Goal: Browse casually: Explore the website without a specific task or goal

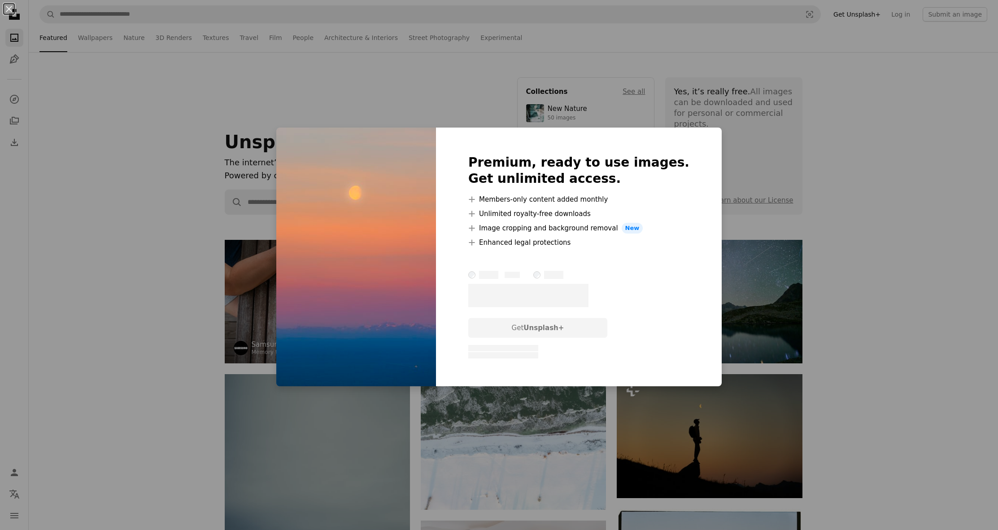
scroll to position [3197, 0]
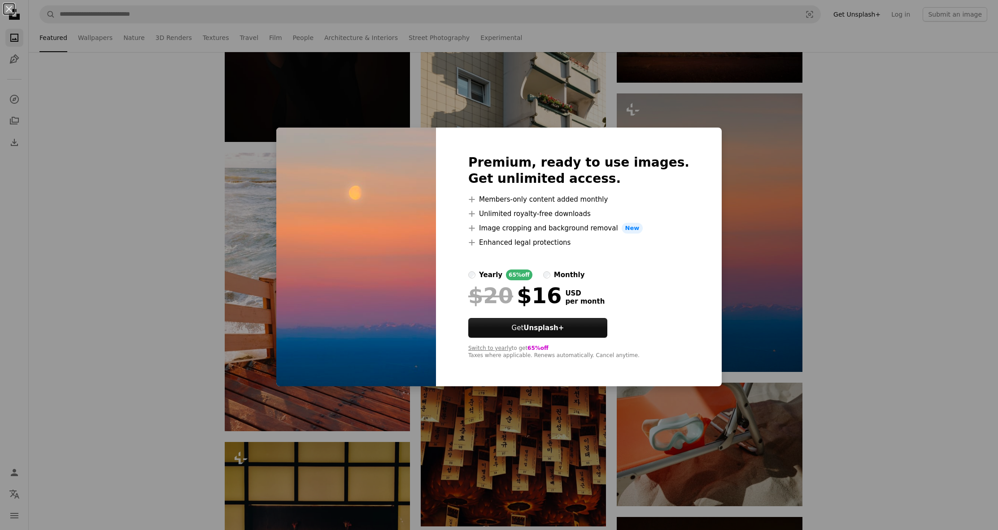
click at [231, 219] on div "An X shape Premium, ready to use images. Get unlimited access. A plus sign Memb…" at bounding box center [499, 265] width 998 height 530
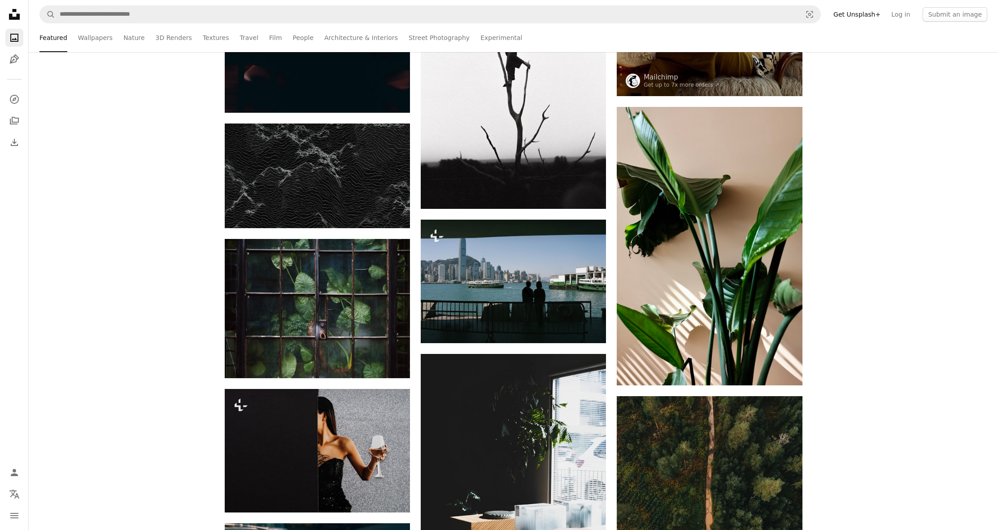
scroll to position [3617, 0]
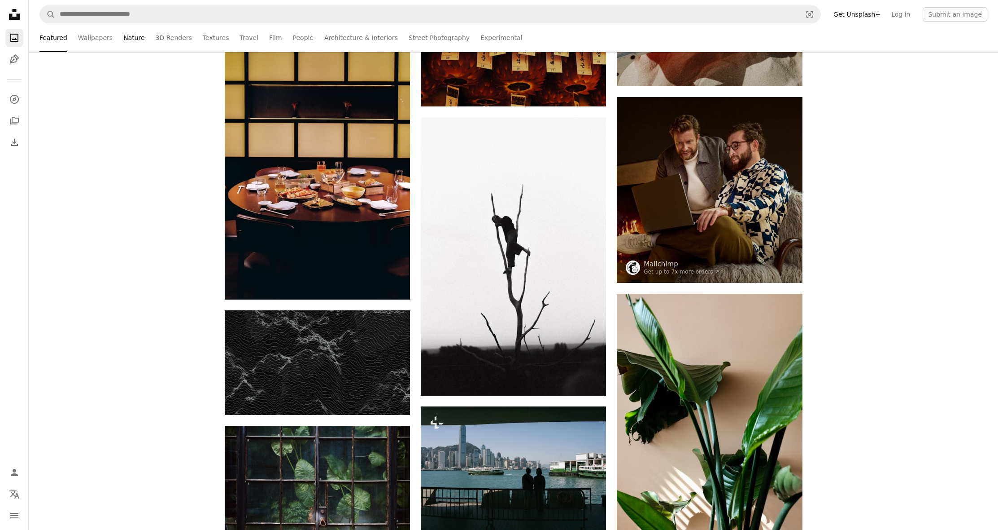
click at [125, 43] on link "Nature" at bounding box center [133, 37] width 21 height 29
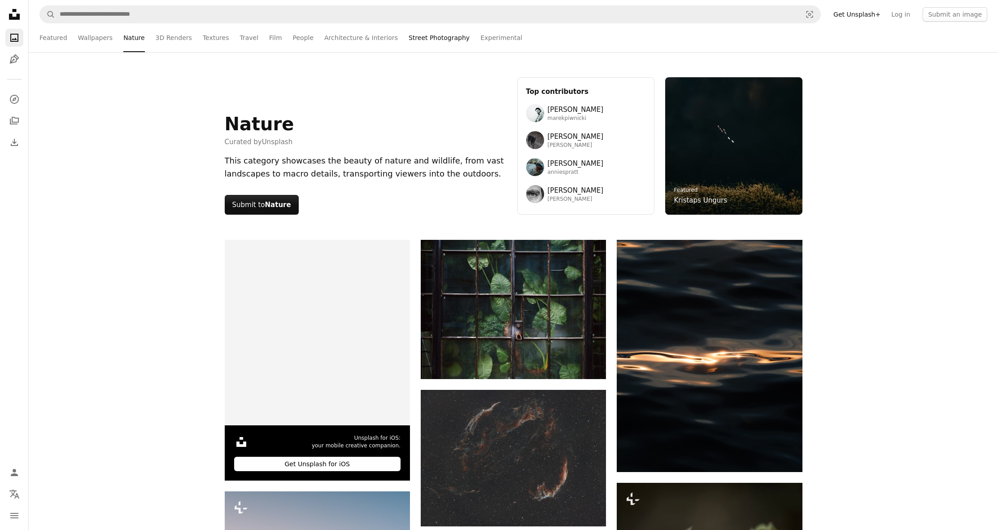
click at [409, 40] on link "Street Photography" at bounding box center [439, 37] width 61 height 29
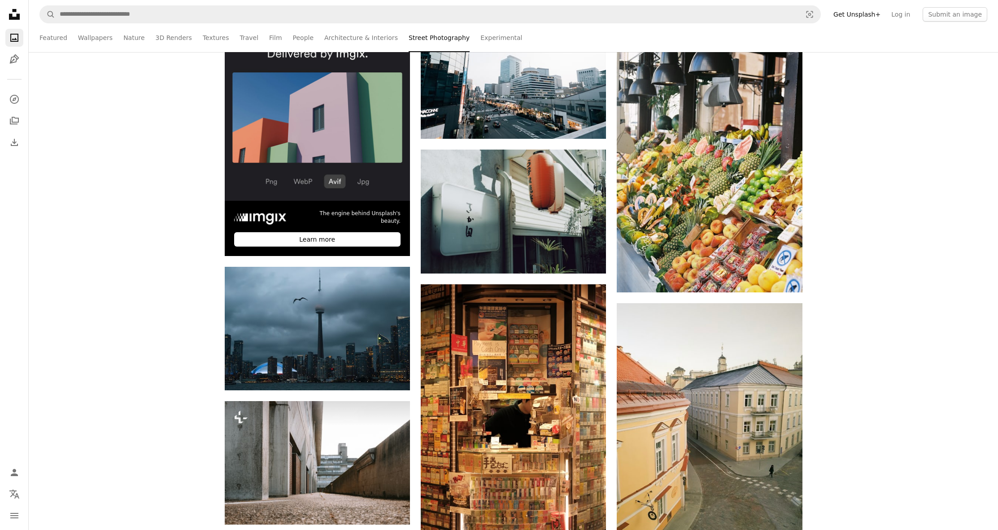
scroll to position [228, 0]
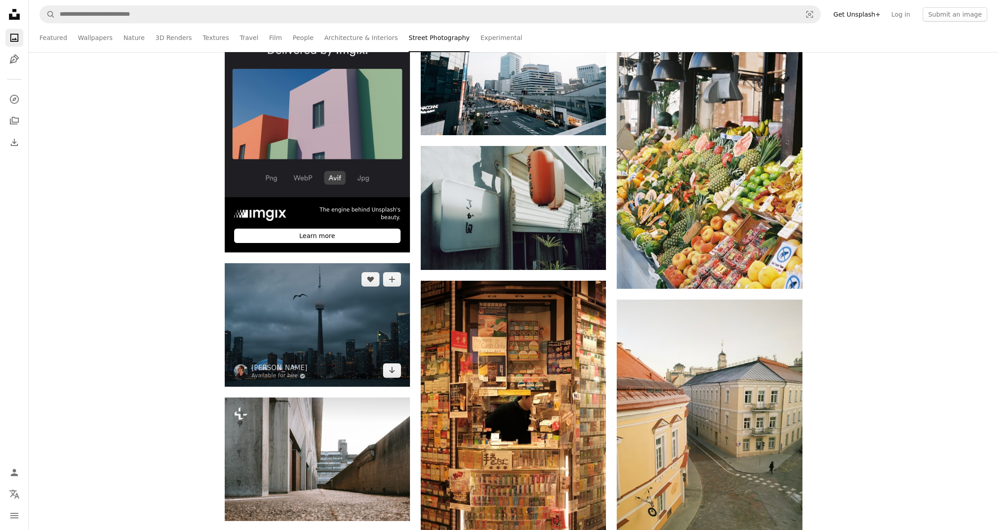
click at [337, 319] on img at bounding box center [317, 324] width 185 height 123
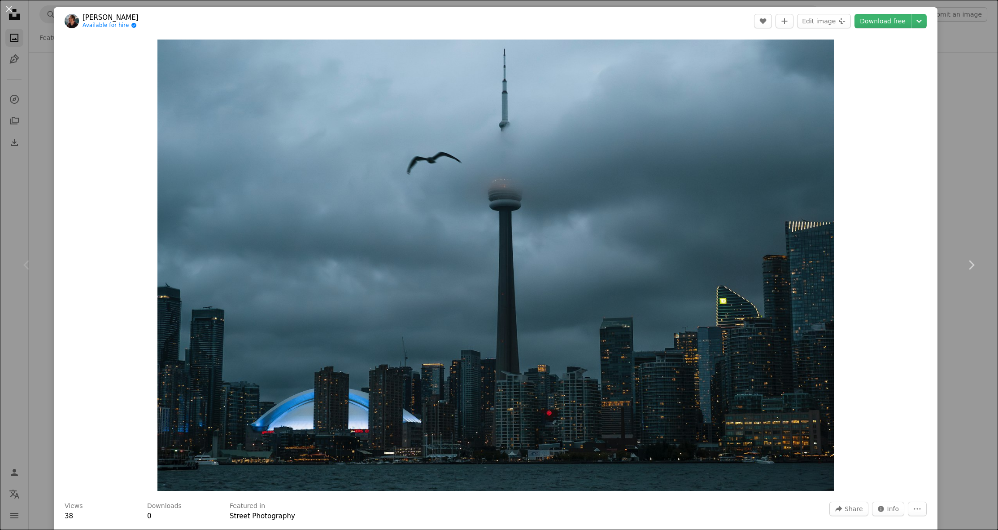
click at [969, 407] on div "An X shape Chevron left Chevron right [PERSON_NAME] Available for hire A checkm…" at bounding box center [499, 265] width 998 height 530
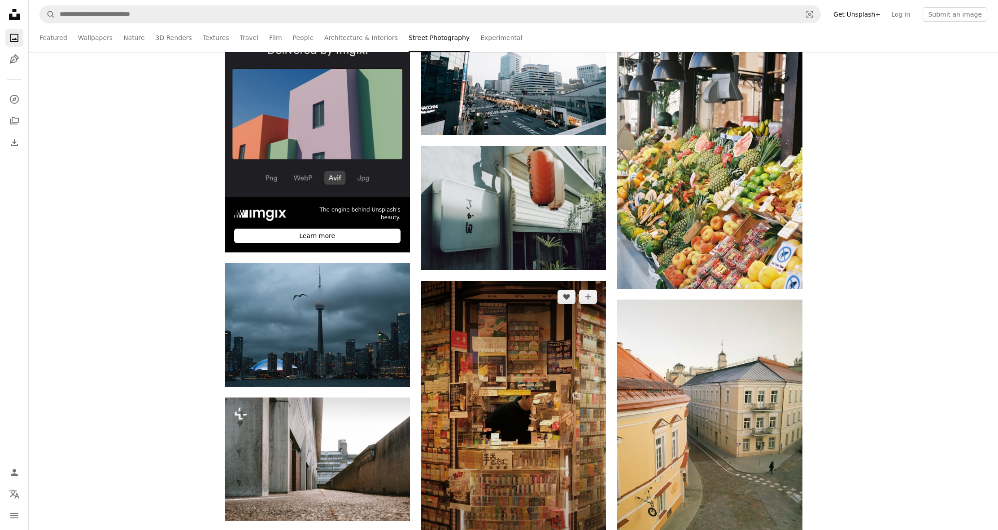
click at [506, 306] on img at bounding box center [513, 419] width 185 height 278
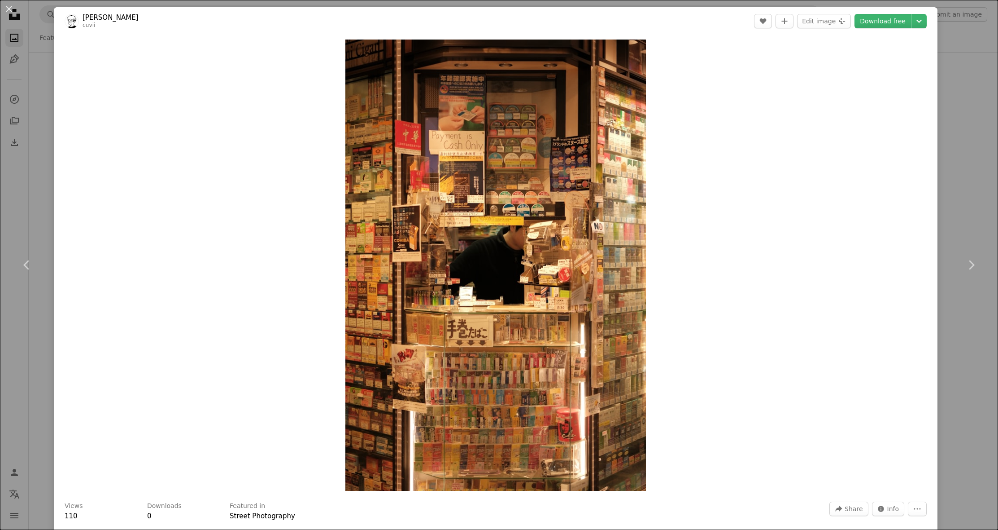
click at [45, 193] on div "An X shape Chevron left Chevron right Will Xiang cuvii A heart A plus sign Edit…" at bounding box center [499, 265] width 998 height 530
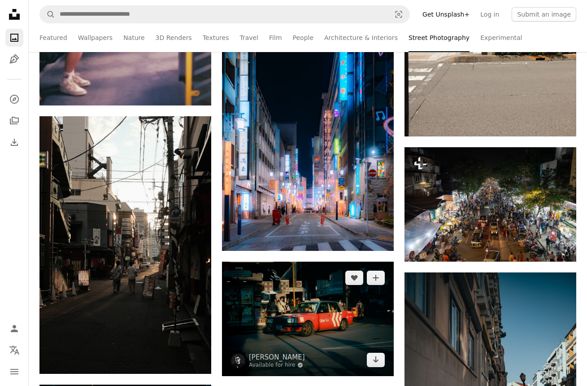
scroll to position [1603, 0]
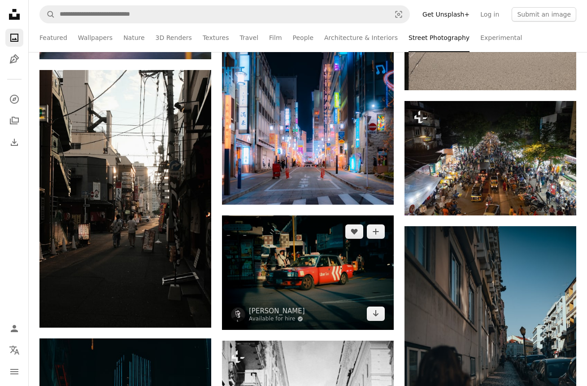
click at [308, 311] on img at bounding box center [308, 272] width 172 height 114
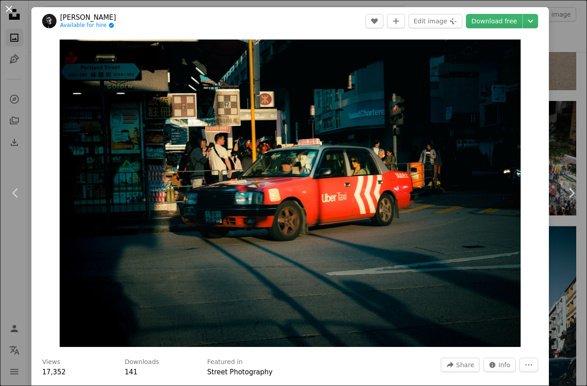
click at [4, 12] on button "An X shape" at bounding box center [9, 9] width 11 height 11
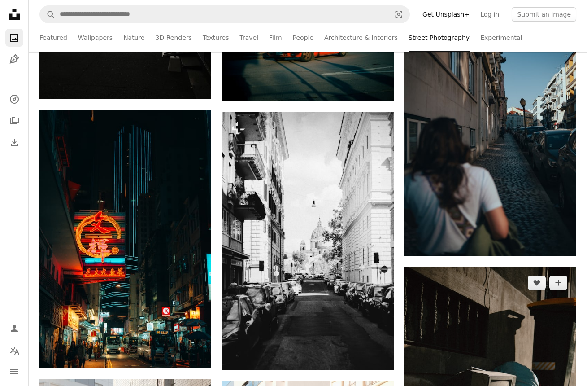
scroll to position [1834, 0]
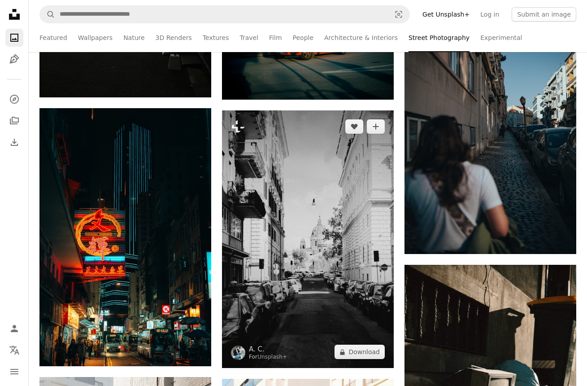
click at [318, 309] on img at bounding box center [308, 239] width 172 height 258
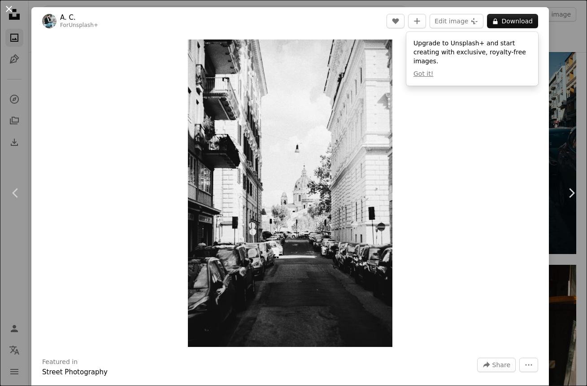
click at [7, 9] on button "An X shape" at bounding box center [9, 9] width 11 height 11
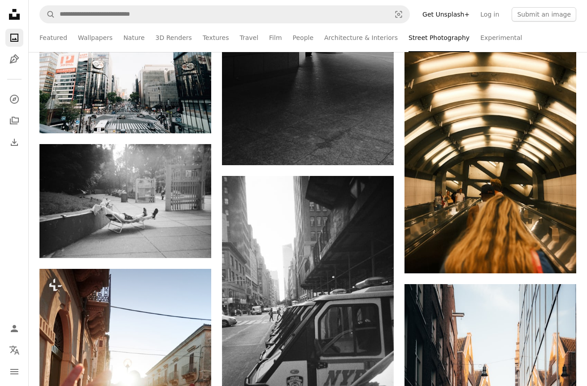
scroll to position [4051, 0]
